Goal: Information Seeking & Learning: Learn about a topic

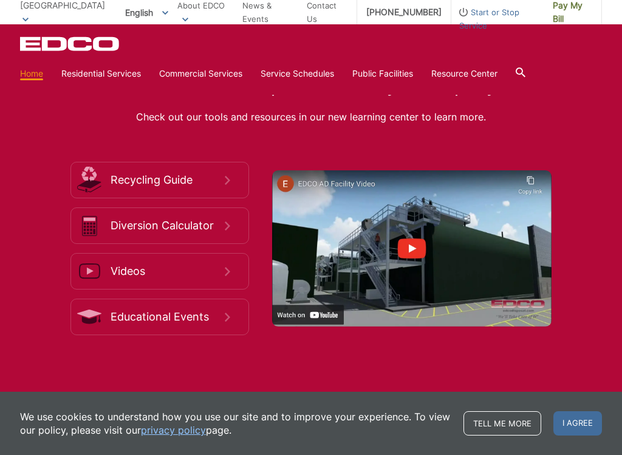
scroll to position [1872, 0]
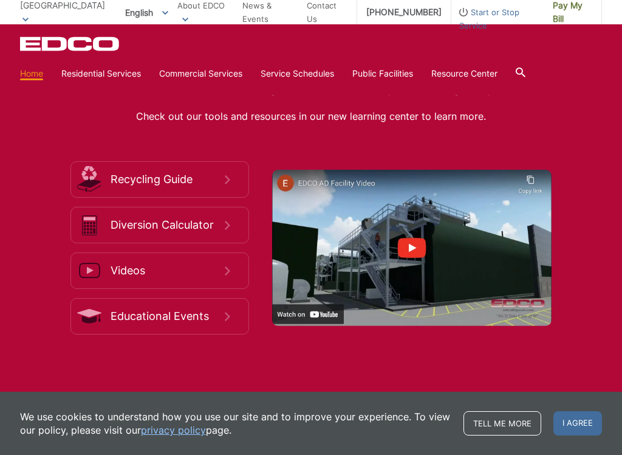
click at [320, 95] on h2 "Learn How to Dispose and Recycle Properly" at bounding box center [311, 85] width 582 height 22
click at [321, 95] on h2 "Learn How to Dispose and Recycle Properly" at bounding box center [311, 85] width 582 height 22
click at [312, 95] on h2 "Learn How to Dispose and Recycle Properly" at bounding box center [311, 85] width 582 height 22
click at [292, 125] on p "Check out our tools and resources in our new learning center to learn more." at bounding box center [311, 116] width 582 height 17
click at [286, 120] on div "Learn How to Dispose and Recycle Properly Check out our tools and resources in …" at bounding box center [311, 204] width 582 height 261
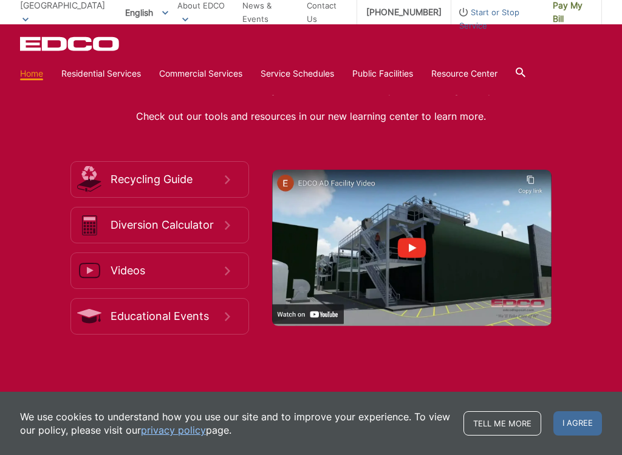
click at [184, 186] on span "Recycling Guide" at bounding box center [168, 179] width 114 height 13
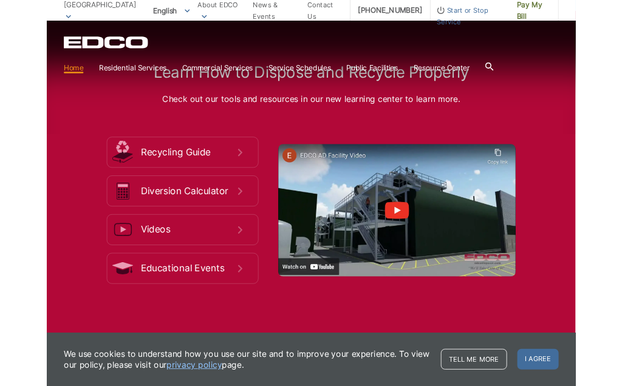
scroll to position [1906, 0]
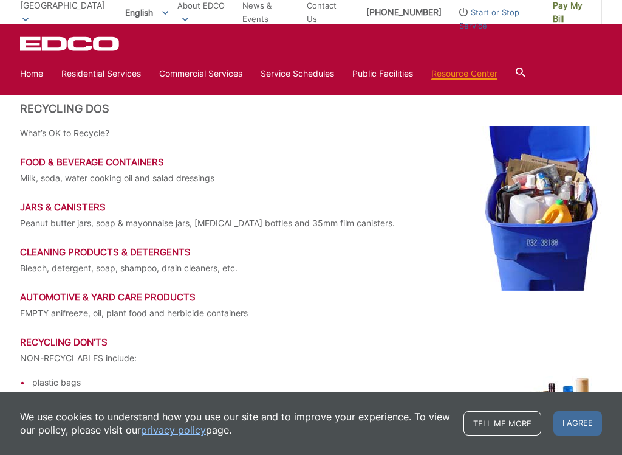
scroll to position [1644, 0]
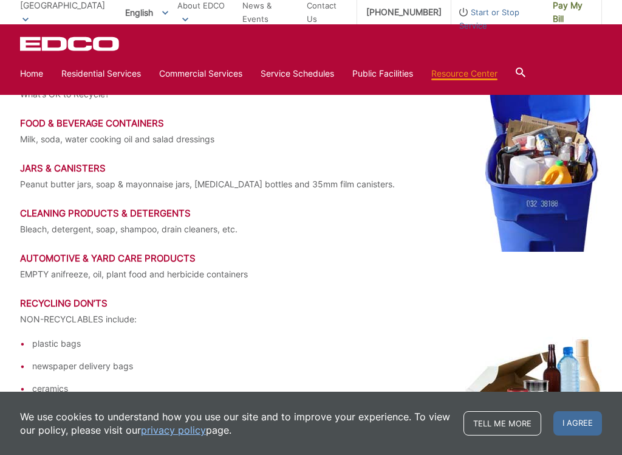
scroll to position [1674, 0]
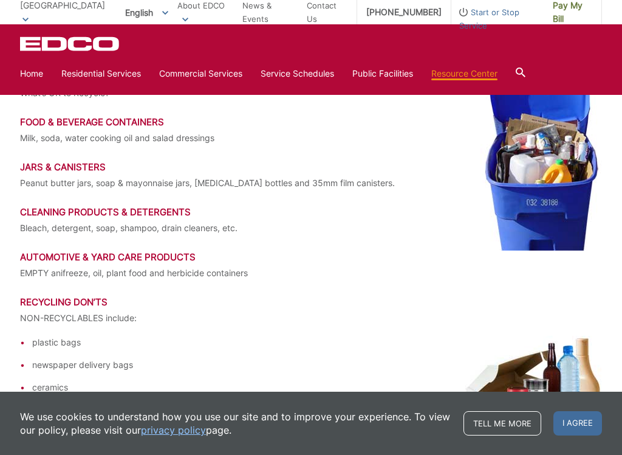
click at [71, 166] on h3 "Jars & Canisters" at bounding box center [311, 167] width 582 height 11
click at [97, 171] on h3 "Jars & Canisters" at bounding box center [311, 167] width 582 height 11
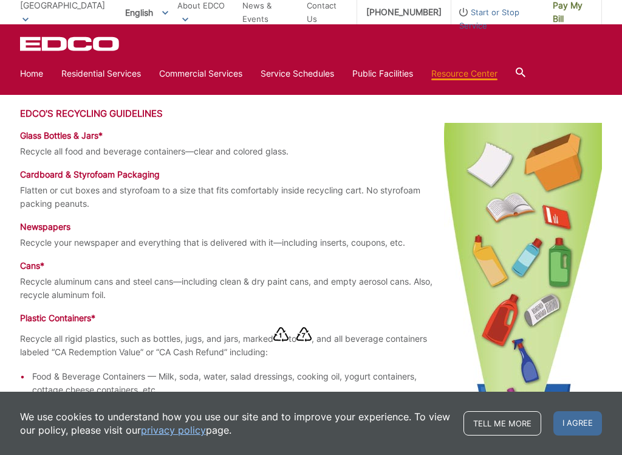
scroll to position [794, 0]
click at [92, 148] on p "Recycle all food and beverage containers—clear and colored glass." at bounding box center [311, 151] width 582 height 13
click at [84, 118] on h3 "EDCO's Recycling Guidelines" at bounding box center [311, 114] width 582 height 11
click at [84, 112] on h3 "EDCO's Recycling Guidelines" at bounding box center [311, 114] width 582 height 11
click at [99, 117] on h3 "EDCO's Recycling Guidelines" at bounding box center [311, 114] width 582 height 11
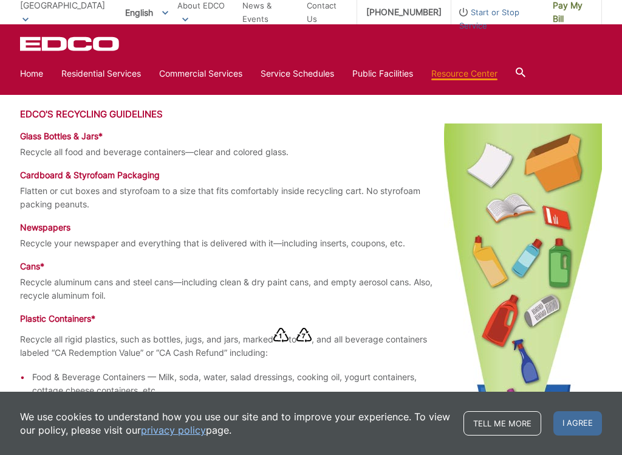
click at [97, 119] on h3 "EDCO's Recycling Guidelines" at bounding box center [311, 114] width 582 height 11
click at [94, 132] on h4 "Glass Bottles & Jars*" at bounding box center [311, 136] width 582 height 11
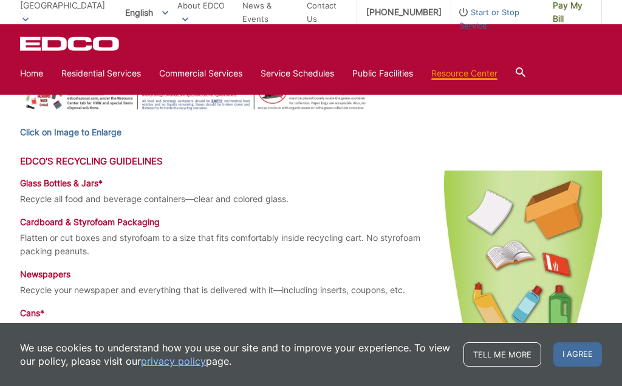
scroll to position [746, 0]
click at [83, 161] on h3 "EDCO's Recycling Guidelines" at bounding box center [311, 162] width 582 height 11
click at [83, 162] on h3 "EDCO's Recycling Guidelines" at bounding box center [311, 162] width 582 height 11
click at [96, 133] on strong "Click on Image to Enlarge" at bounding box center [70, 133] width 101 height 10
click at [103, 161] on h3 "EDCO's Recycling Guidelines" at bounding box center [311, 162] width 582 height 11
